Goal: Task Accomplishment & Management: Use online tool/utility

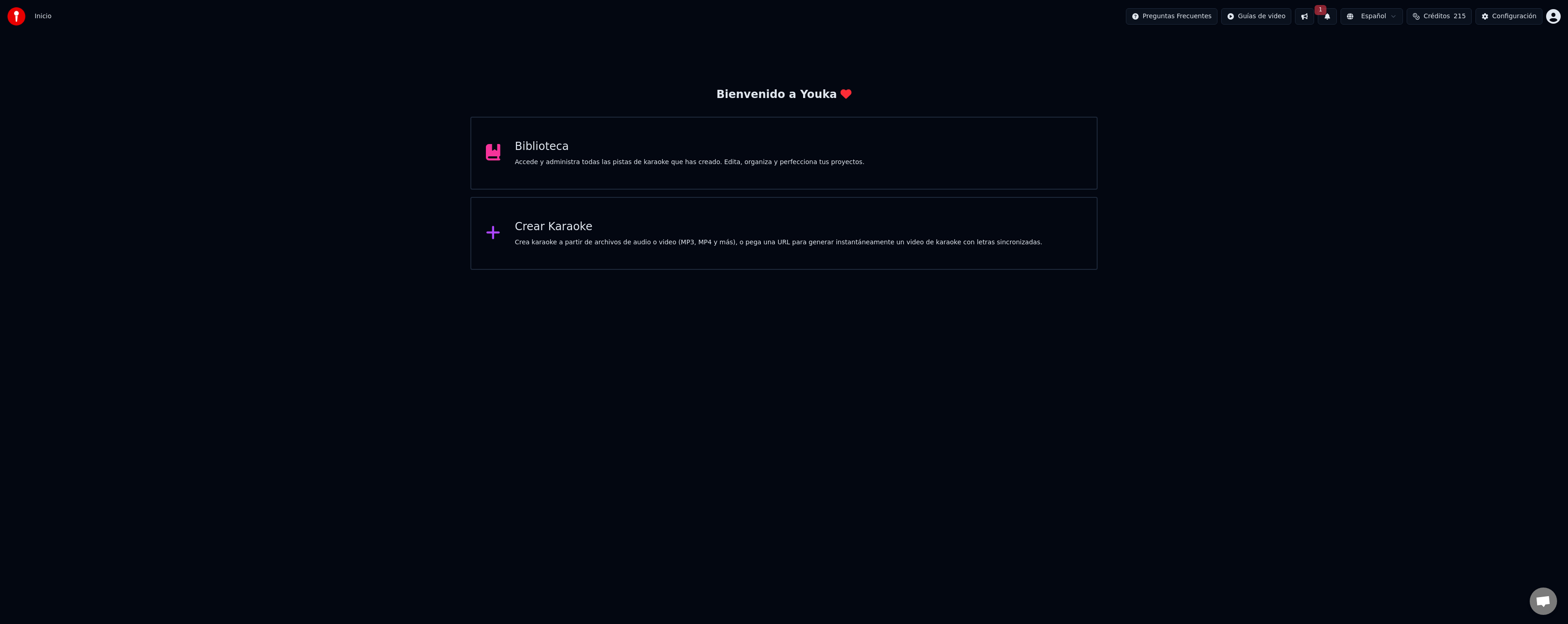
click at [1314, 15] on button at bounding box center [1304, 16] width 19 height 16
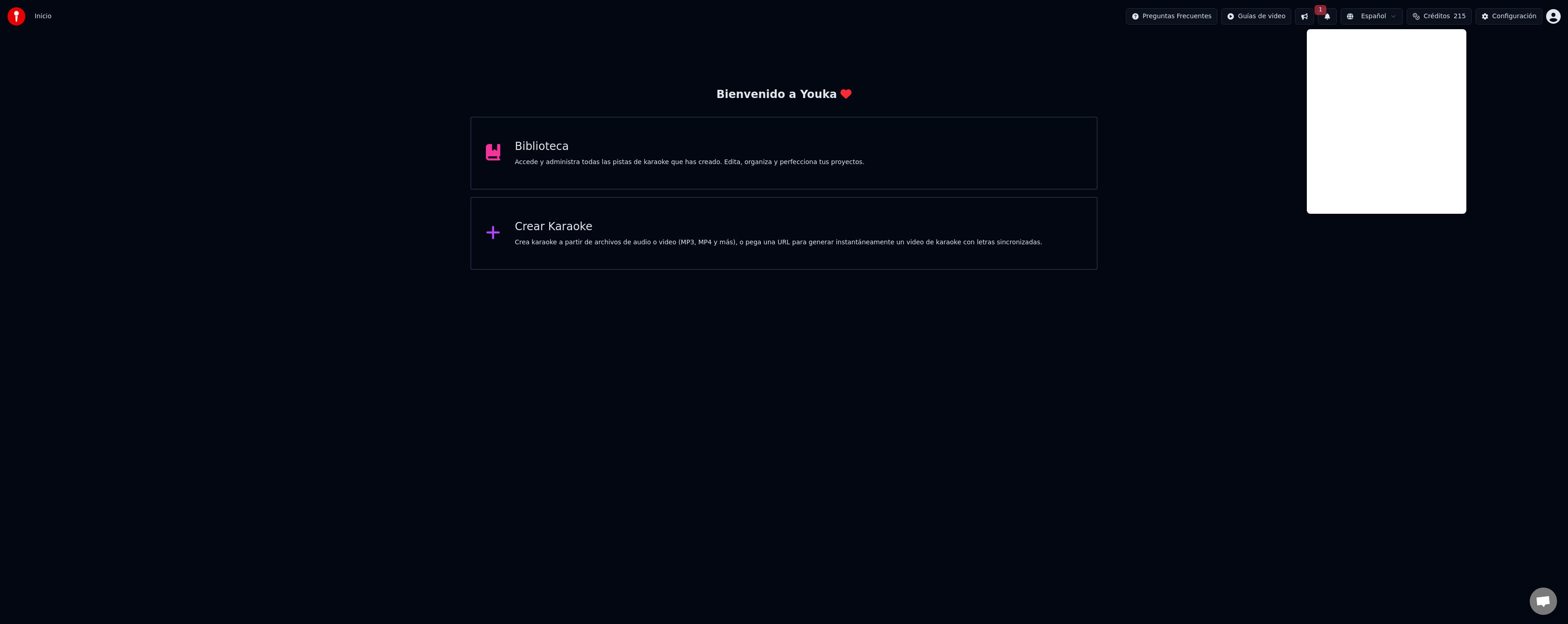
click at [1337, 18] on button "1" at bounding box center [1327, 16] width 19 height 16
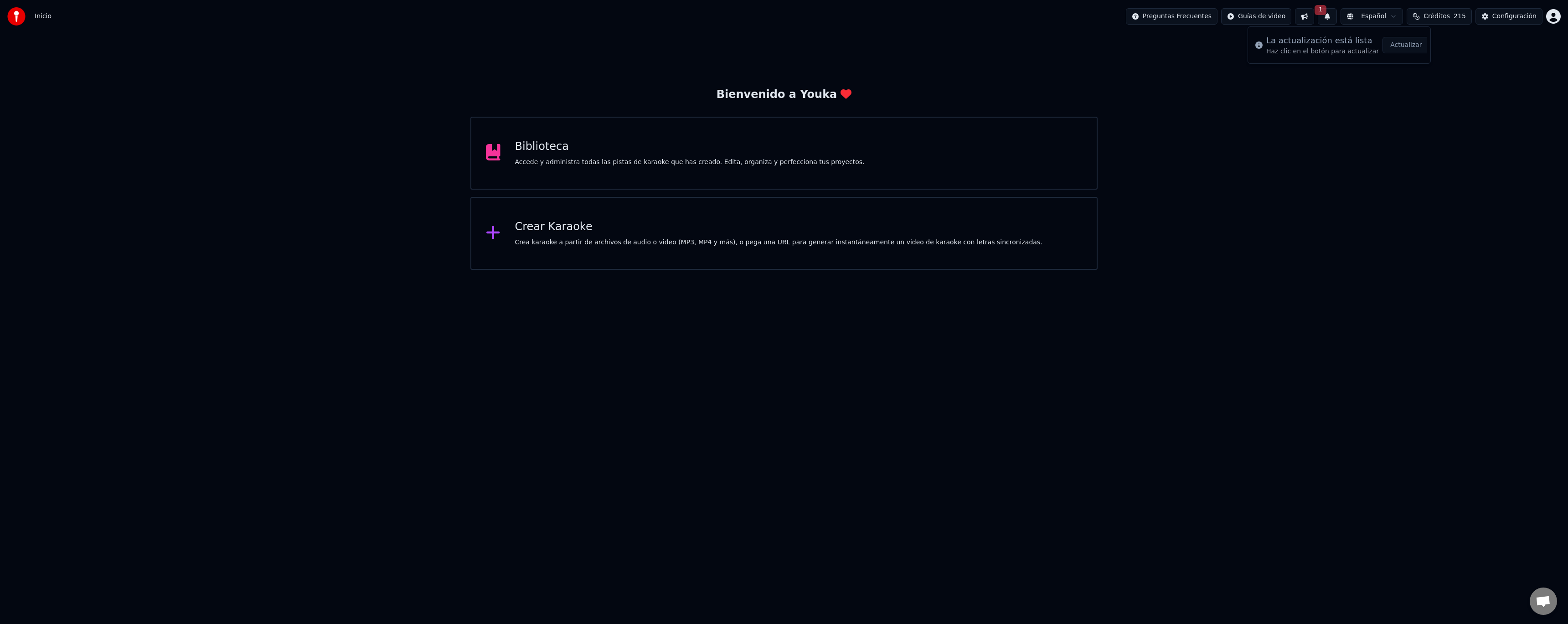
click at [1393, 44] on button "Actualizar" at bounding box center [1405, 45] width 47 height 16
click at [1441, 21] on span "Créditos" at bounding box center [1437, 16] width 26 height 9
click at [1276, 192] on div "Bienvenido a Youka Biblioteca Accede y administra todas las pistas de karaoke q…" at bounding box center [784, 151] width 1568 height 237
click at [1337, 19] on button at bounding box center [1327, 16] width 19 height 16
click at [1313, 18] on button at bounding box center [1304, 16] width 19 height 16
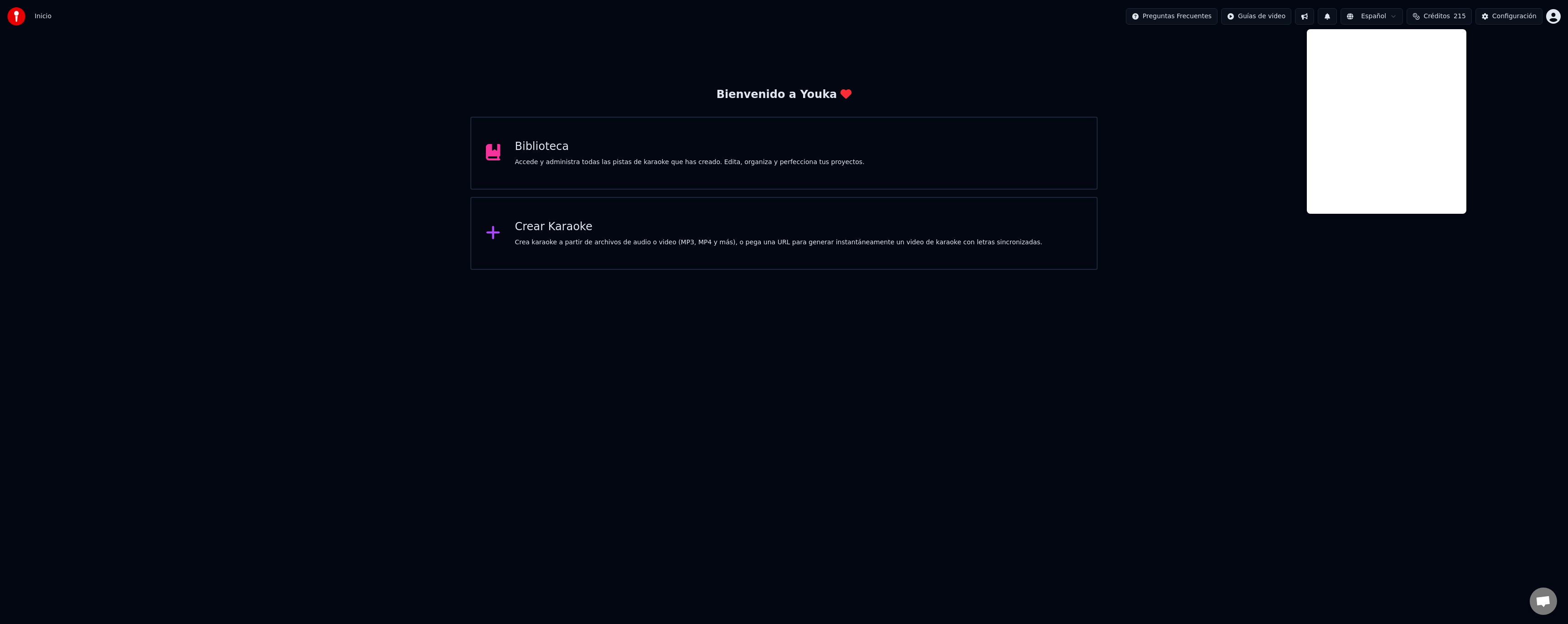
click at [1314, 17] on button at bounding box center [1304, 16] width 19 height 16
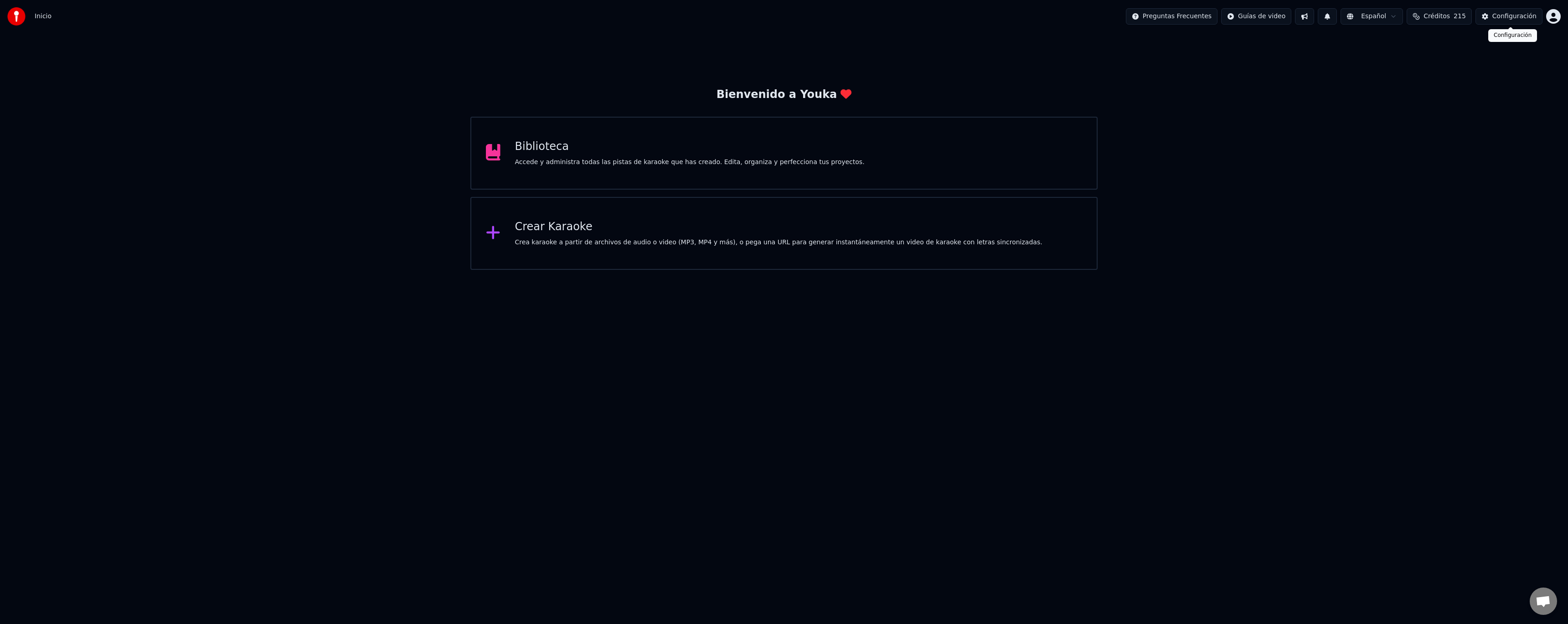
click at [1552, 20] on html "Inicio Preguntas Frecuentes Guías de video Español Créditos 215 Configuración B…" at bounding box center [784, 135] width 1568 height 270
click at [1241, 41] on html "Inicio Preguntas Frecuentes Guías de video Español Créditos 215 Configuración B…" at bounding box center [784, 135] width 1568 height 270
click at [1369, 40] on div "Bienvenido a Youka Biblioteca Accede y administra todas las pistas de karaoke q…" at bounding box center [784, 151] width 1568 height 237
click at [1314, 16] on button at bounding box center [1304, 16] width 19 height 16
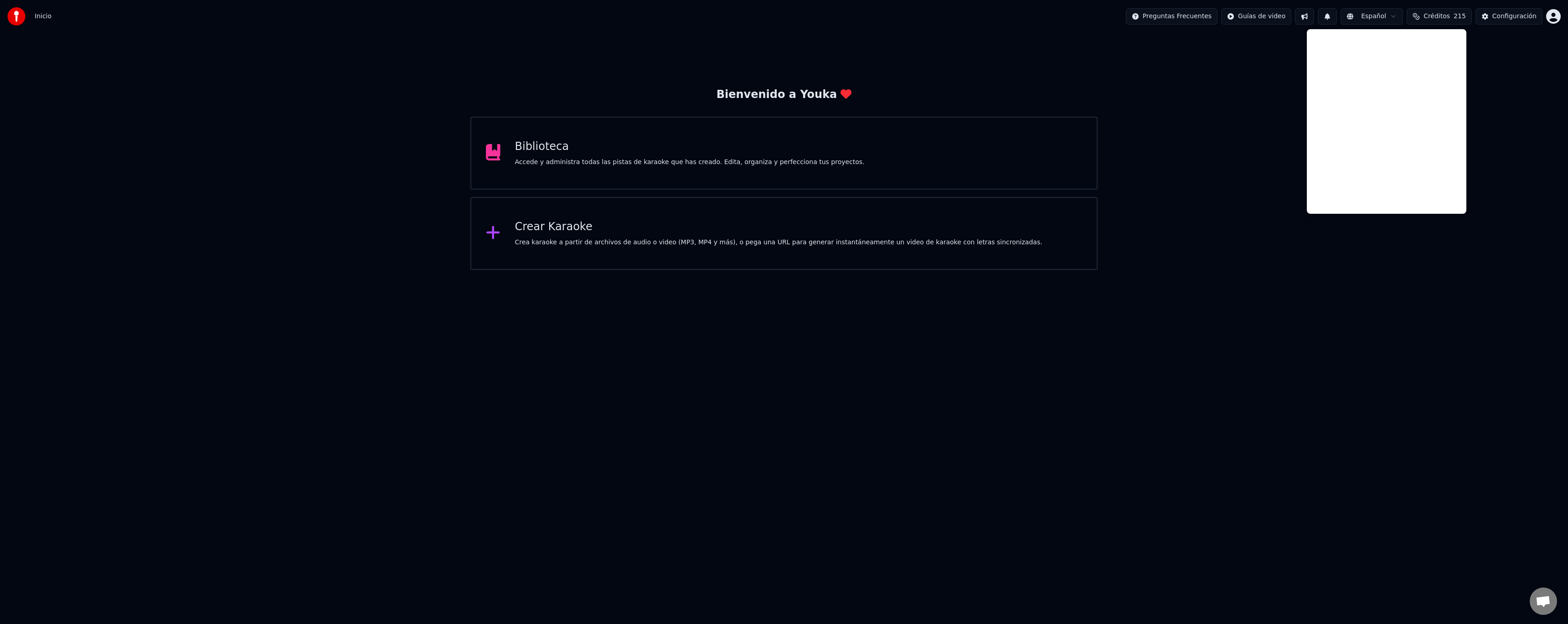
click at [603, 270] on html "Inicio Preguntas Frecuentes Guías de video Español Créditos 215 Configuración B…" at bounding box center [784, 135] width 1568 height 270
